Goal: Navigation & Orientation: Understand site structure

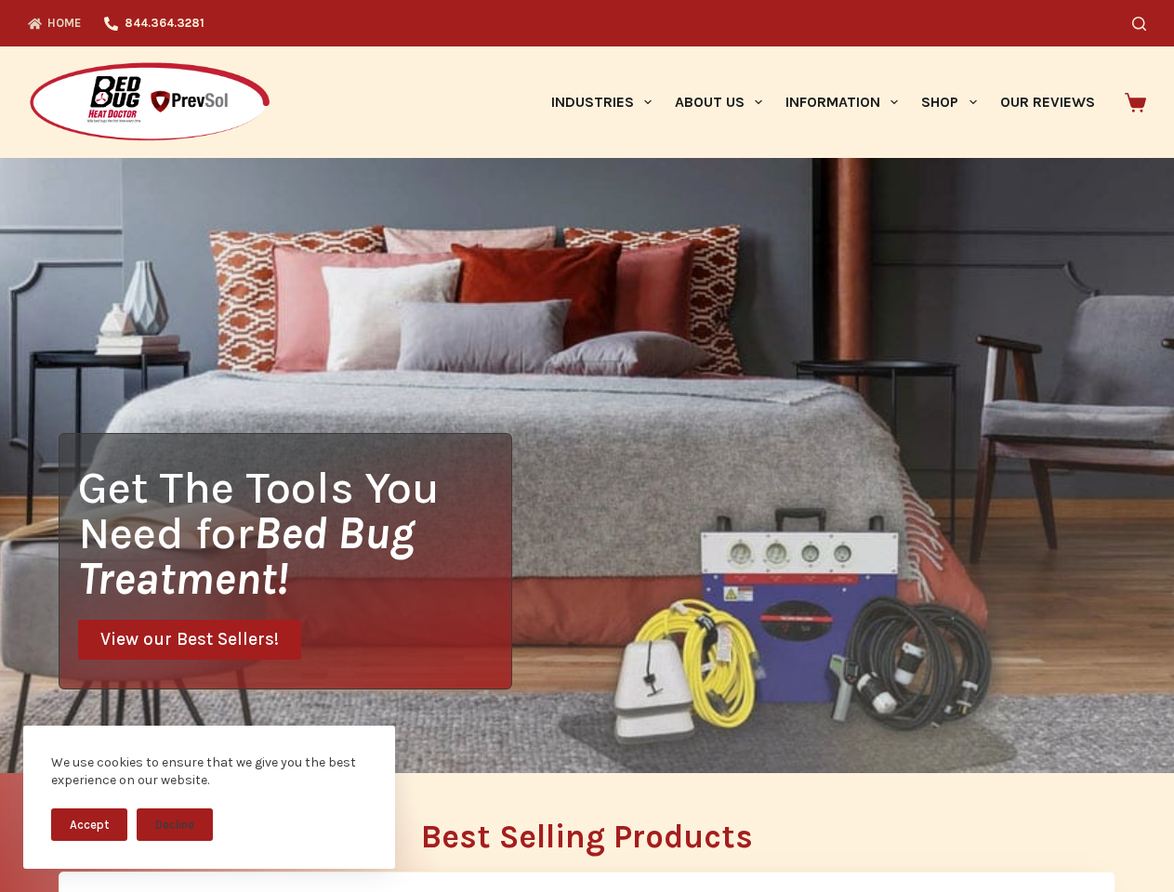
click at [587, 446] on div "Get The Tools You Need for Bed Bug Treatment! View our Best Sellers!" at bounding box center [587, 465] width 1174 height 615
click at [89, 825] on button "Accept" at bounding box center [89, 825] width 76 height 33
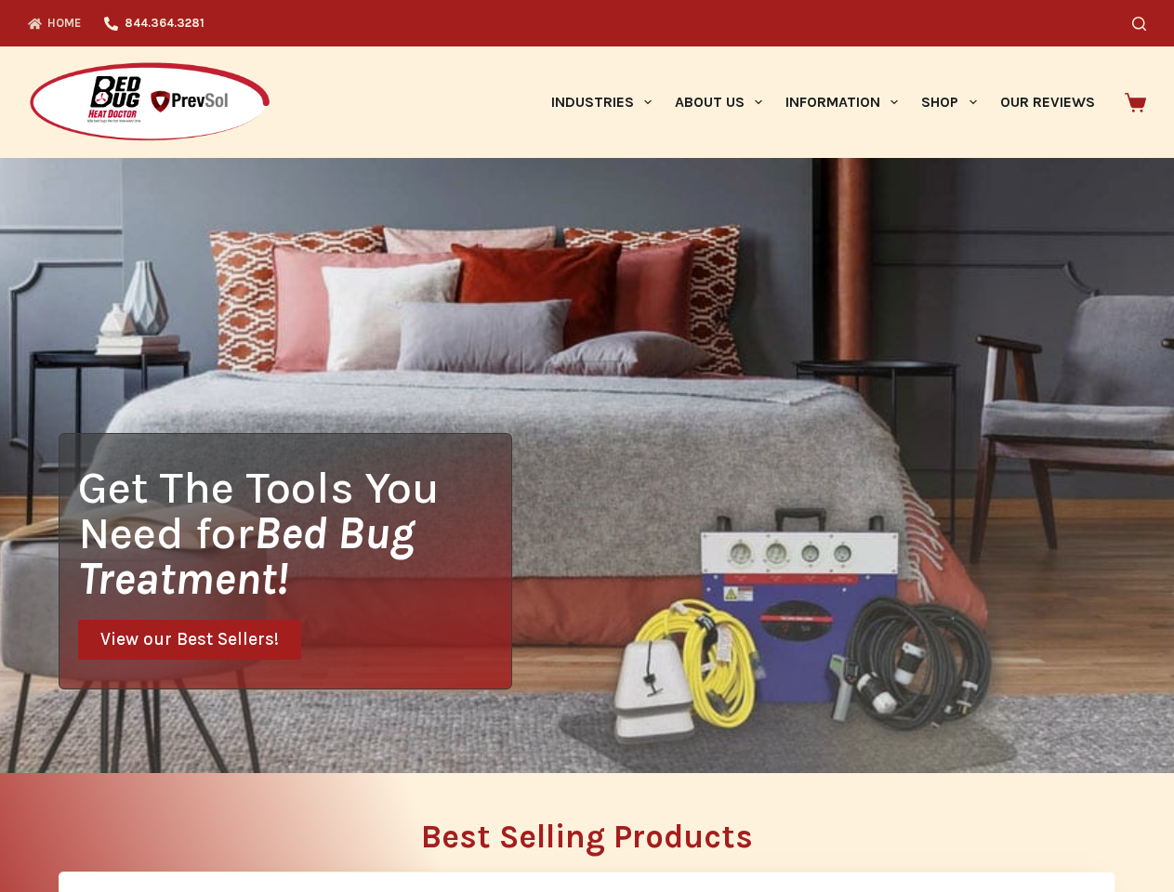
click at [175, 825] on button "Decline" at bounding box center [175, 839] width 76 height 33
click at [1146, 23] on icon "Search" at bounding box center [1139, 24] width 14 height 14
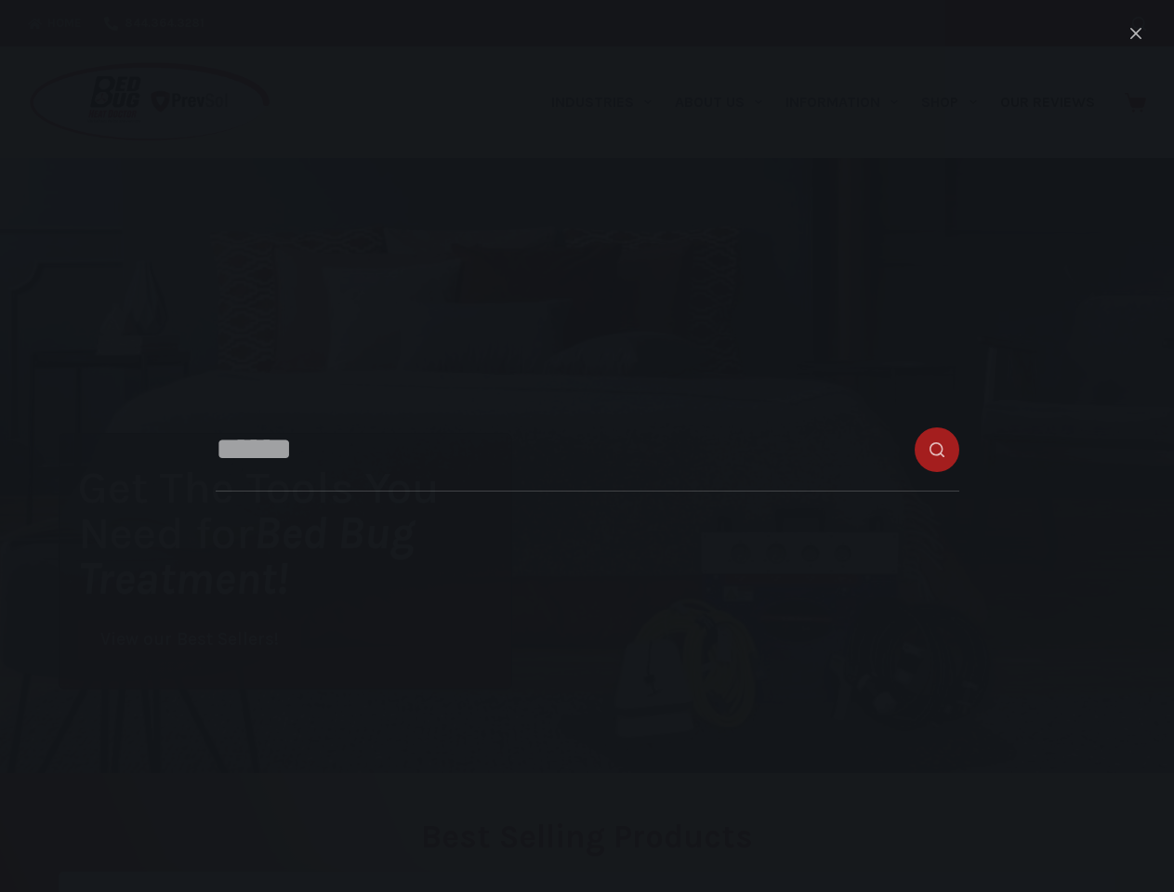
click at [608, 102] on link "Industries" at bounding box center [601, 102] width 124 height 112
